Goal: Information Seeking & Learning: Learn about a topic

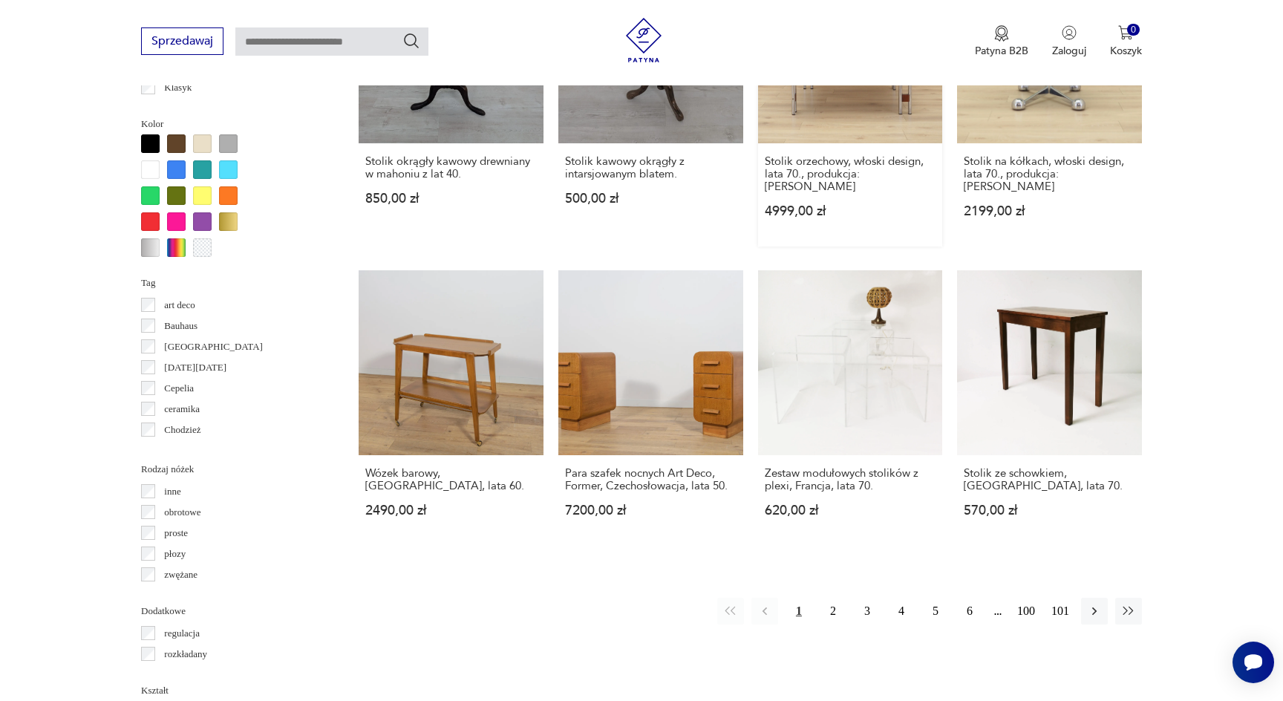
scroll to position [1323, 0]
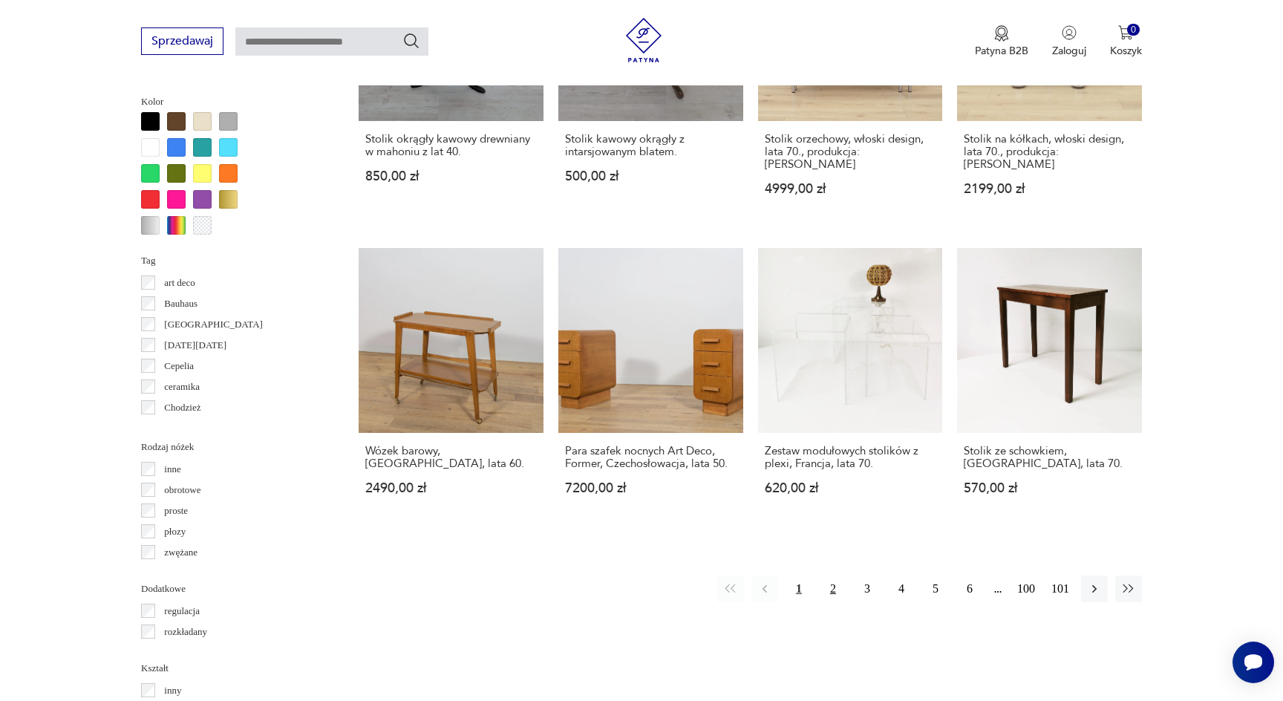
click at [832, 576] on button "2" at bounding box center [833, 589] width 27 height 27
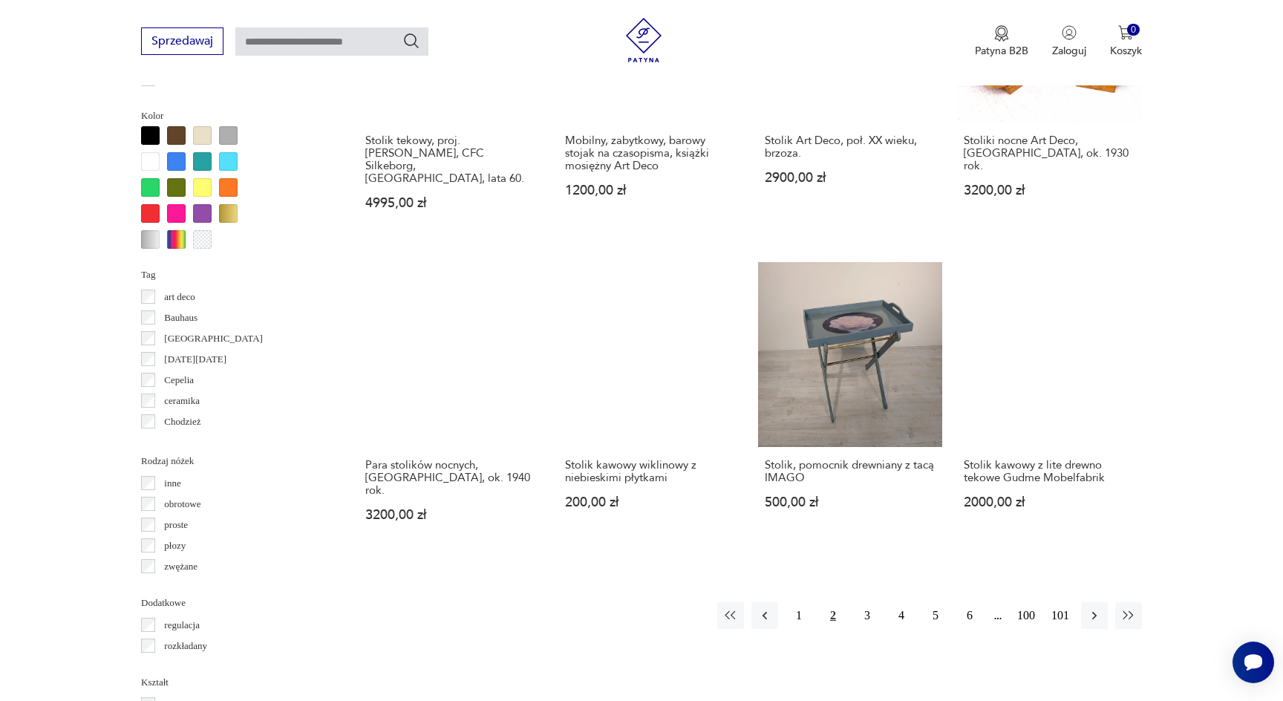
scroll to position [1311, 0]
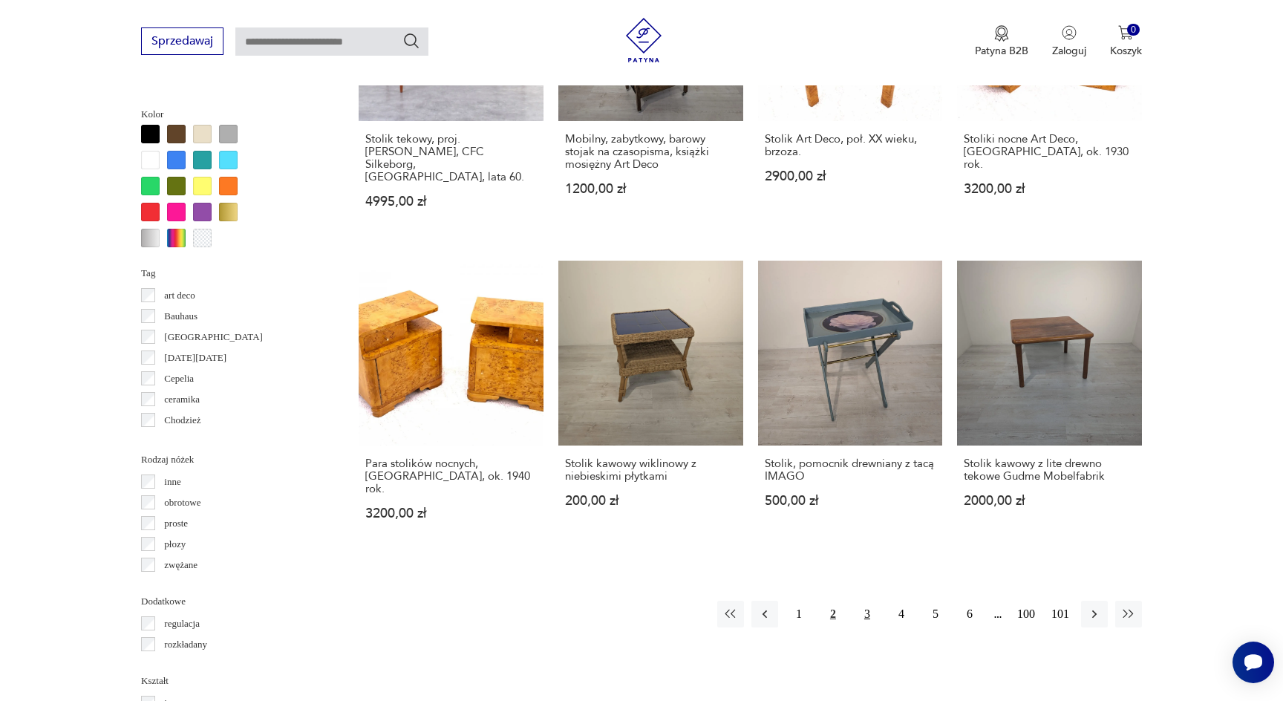
click at [872, 601] on button "3" at bounding box center [867, 614] width 27 height 27
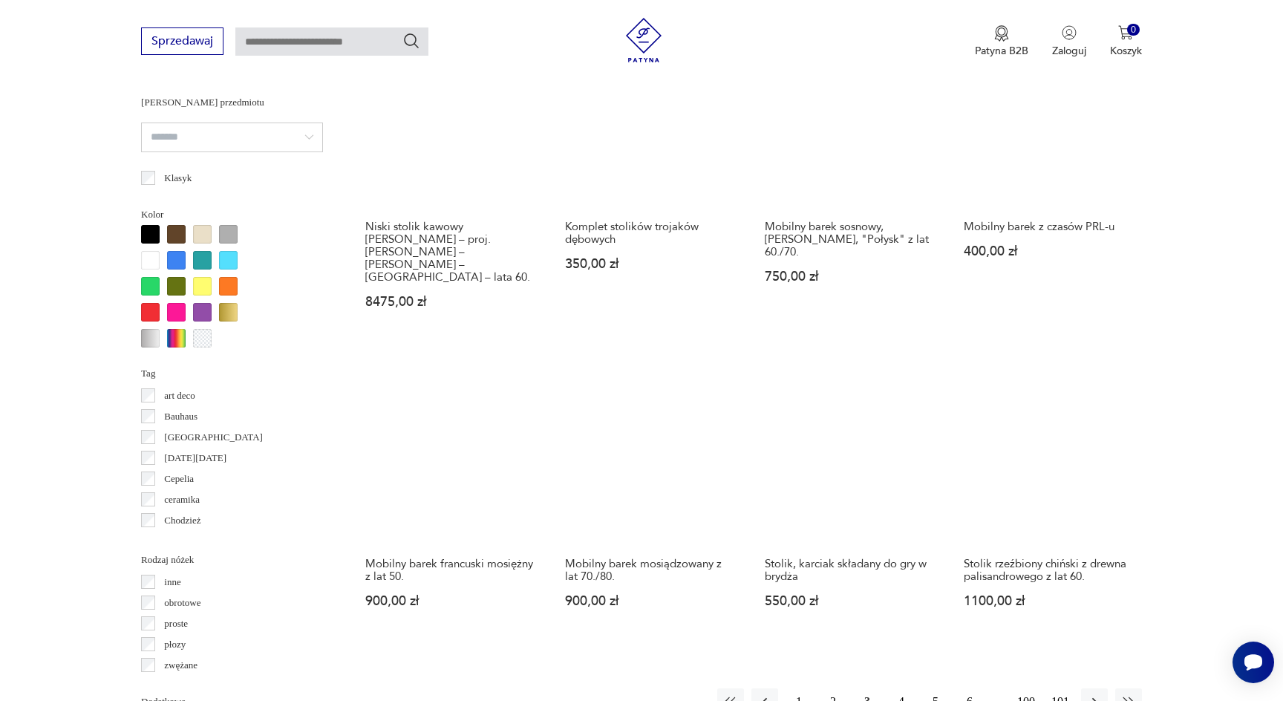
scroll to position [1212, 0]
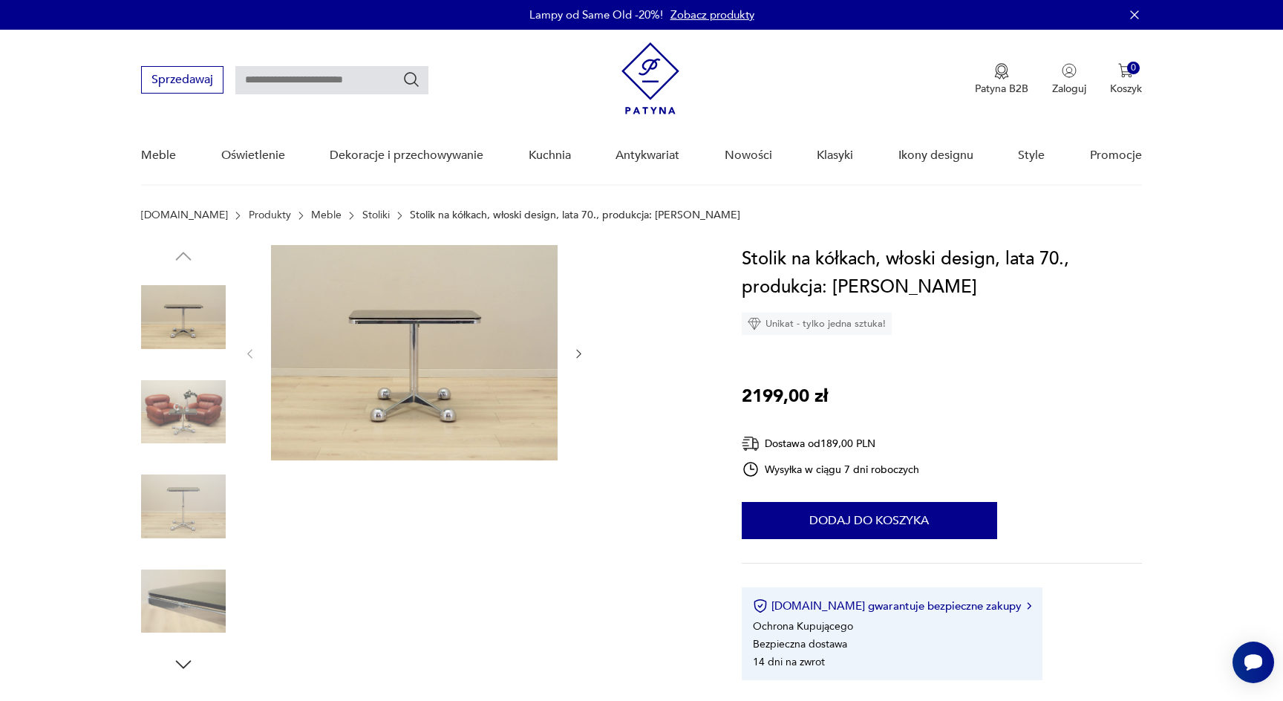
click at [178, 405] on img at bounding box center [183, 412] width 85 height 85
